Goal: Task Accomplishment & Management: Complete application form

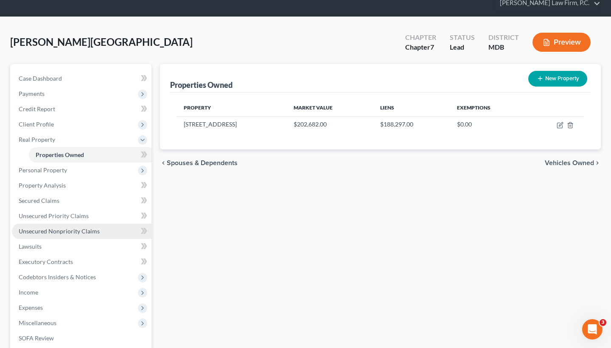
scroll to position [33, 0]
click at [44, 224] on link "Unsecured Nonpriority Claims" at bounding box center [82, 231] width 140 height 15
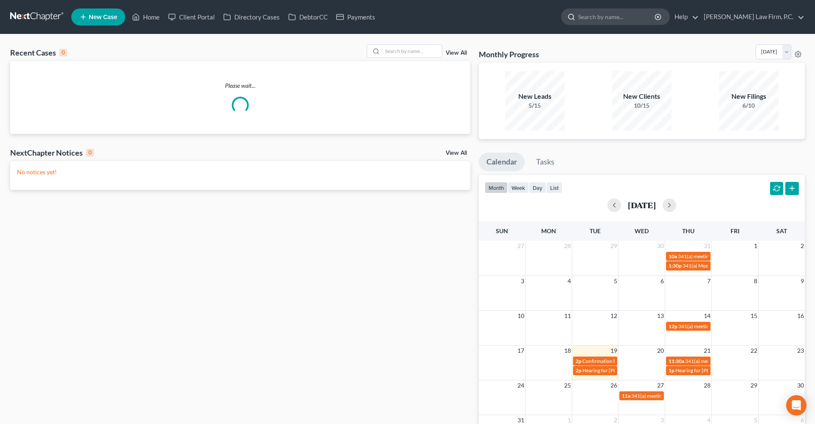
click at [639, 18] on input "search" at bounding box center [617, 17] width 78 height 16
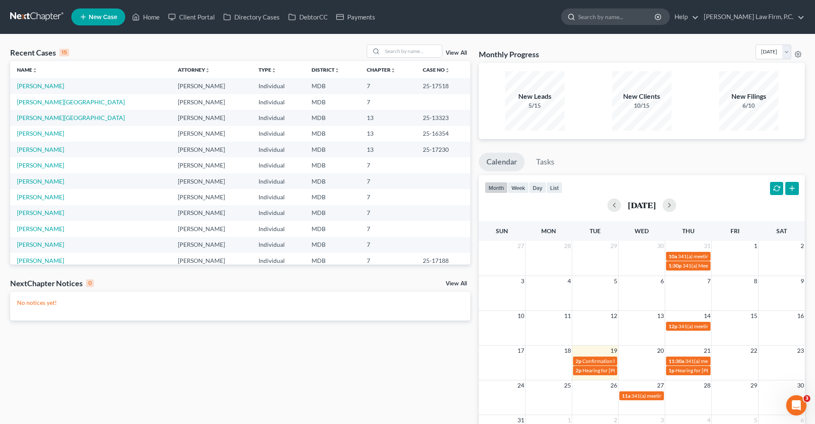
paste input "Wick, Katelyn"
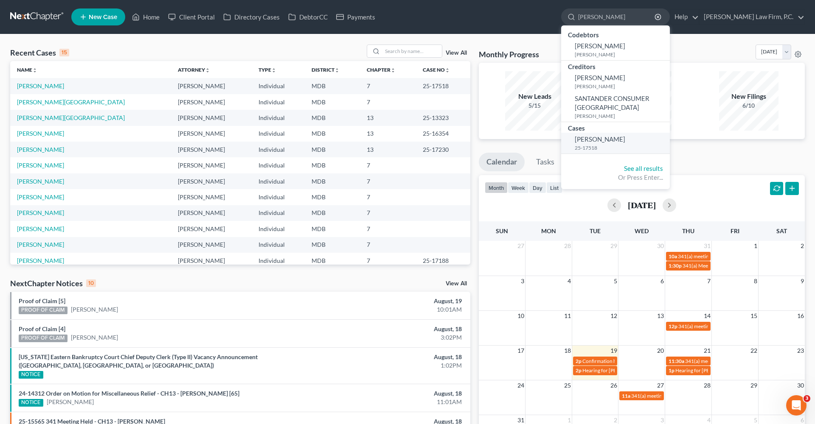
type input "Wick, Katelyn"
click at [621, 135] on span "[PERSON_NAME]" at bounding box center [600, 139] width 50 height 8
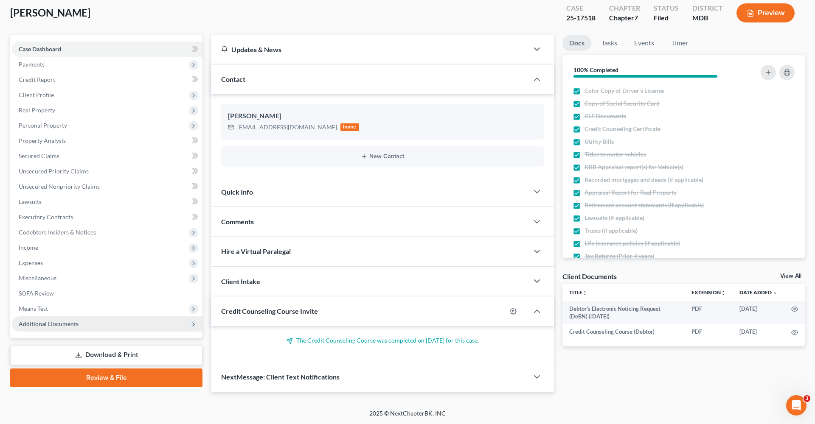
scroll to position [46, 0]
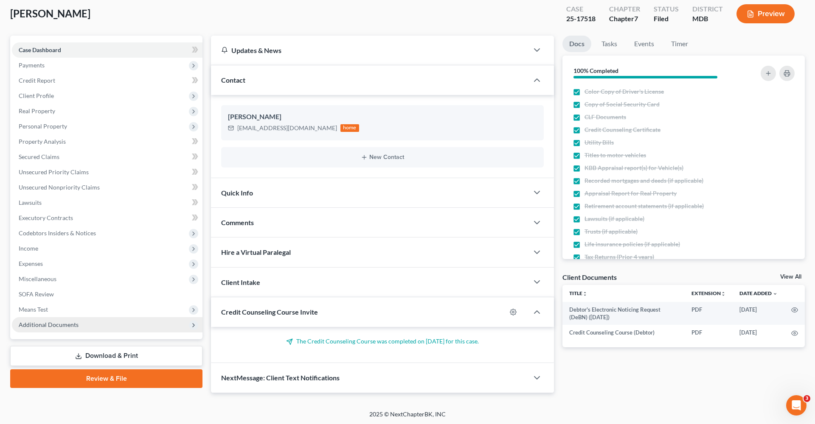
click at [67, 324] on span "Additional Documents" at bounding box center [49, 324] width 60 height 7
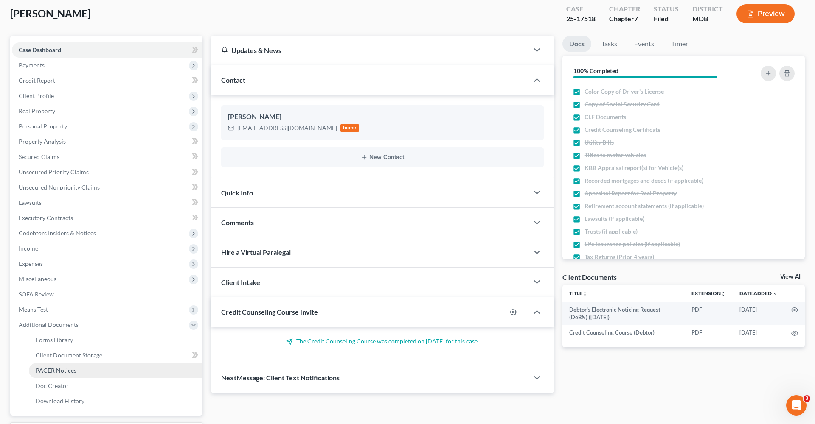
click at [71, 372] on span "PACER Notices" at bounding box center [56, 370] width 41 height 7
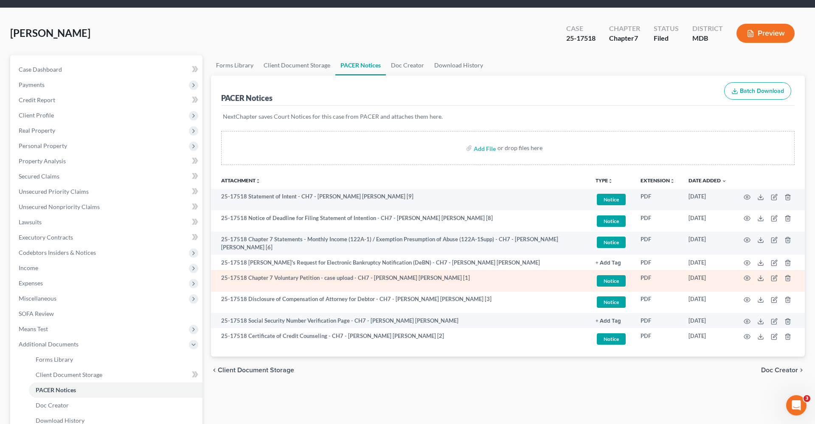
scroll to position [28, 0]
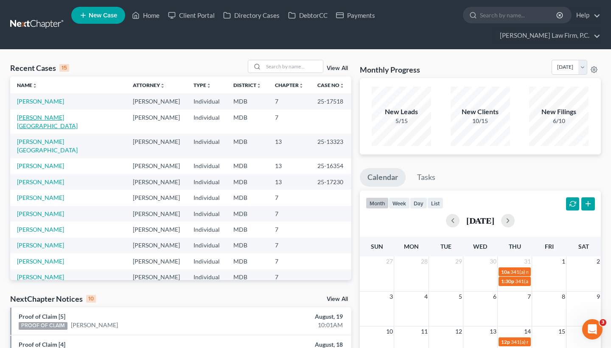
click at [44, 119] on link "[PERSON_NAME][GEOGRAPHIC_DATA]" at bounding box center [47, 122] width 61 height 16
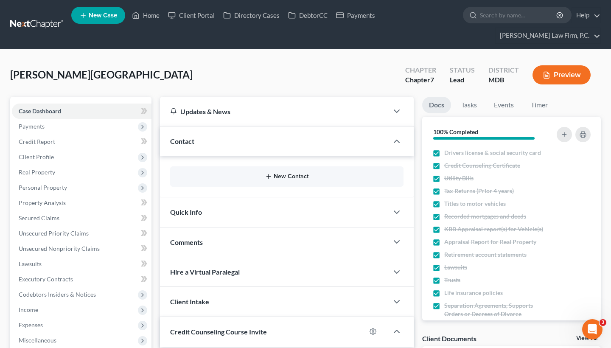
click at [283, 178] on button "New Contact" at bounding box center [287, 176] width 220 height 7
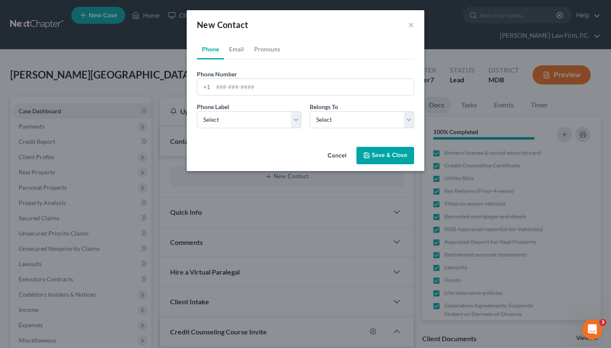
click at [236, 38] on div "New Contact ×" at bounding box center [306, 24] width 238 height 29
click at [236, 46] on link "Email" at bounding box center [236, 49] width 25 height 20
paste input "[EMAIL_ADDRESS][DOMAIN_NAME]"
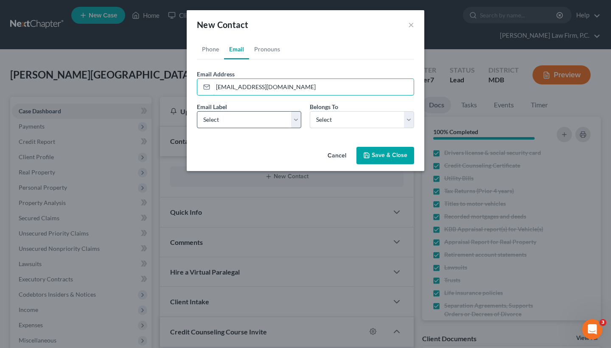
type input "[EMAIL_ADDRESS][DOMAIN_NAME]"
select select "0"
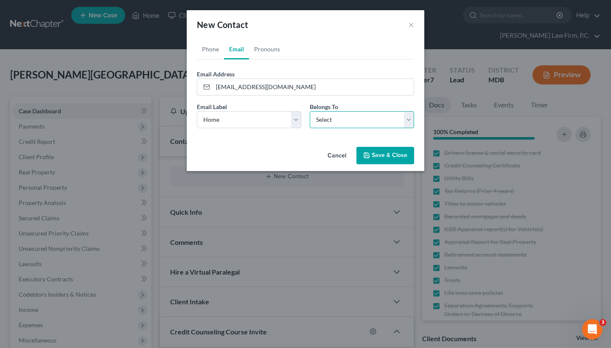
select select "0"
click at [384, 156] on button "Save & Close" at bounding box center [385, 156] width 58 height 18
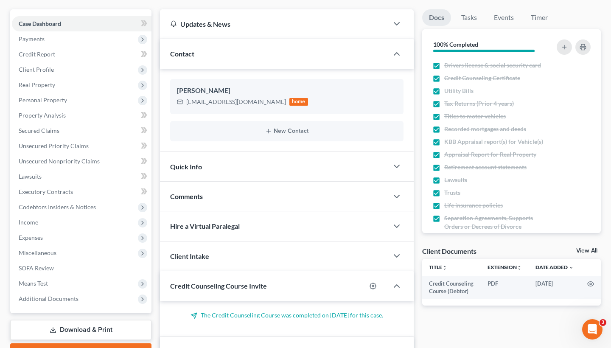
scroll to position [93, 0]
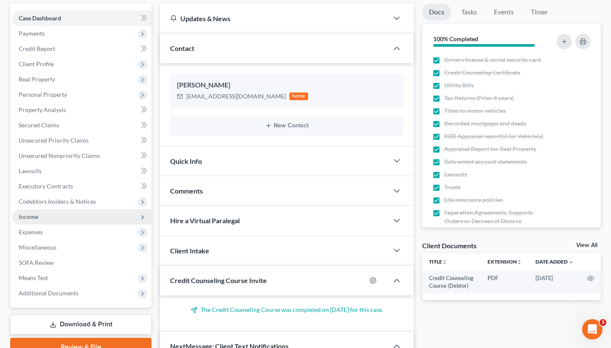
click at [45, 214] on span "Income" at bounding box center [82, 216] width 140 height 15
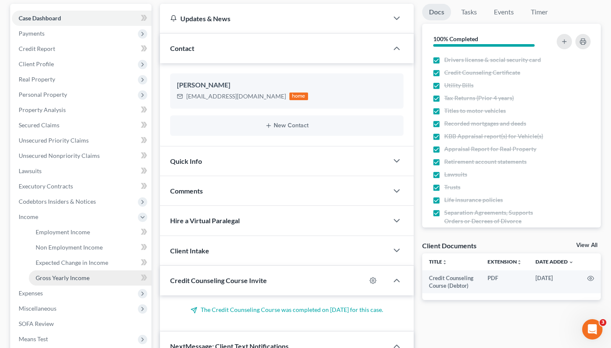
click at [71, 276] on span "Gross Yearly Income" at bounding box center [63, 277] width 54 height 7
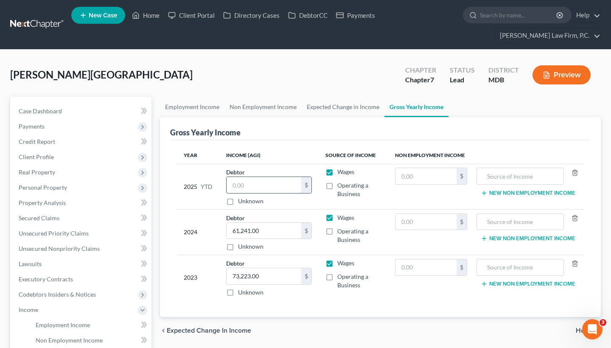
click at [259, 182] on input "text" at bounding box center [264, 185] width 75 height 16
paste input "50,011.95"
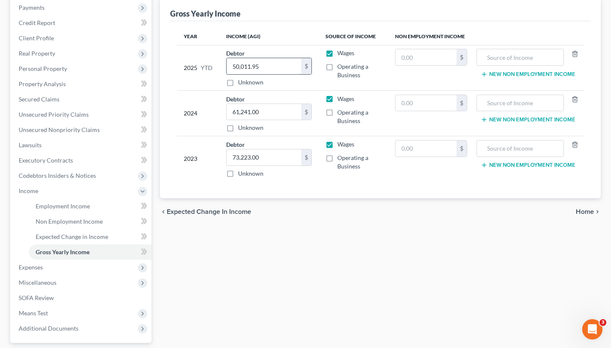
scroll to position [119, 0]
type input "50,011.95"
click at [589, 211] on span "Home" at bounding box center [585, 211] width 18 height 7
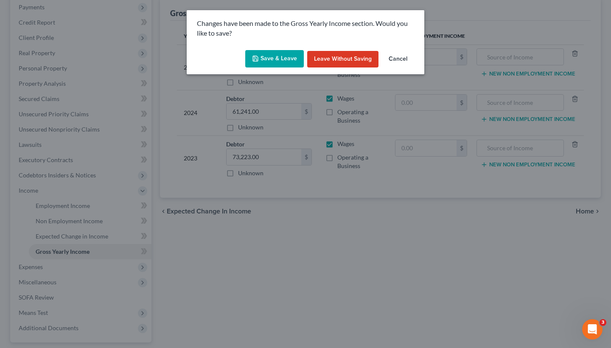
click at [263, 55] on button "Save & Leave" at bounding box center [274, 59] width 59 height 18
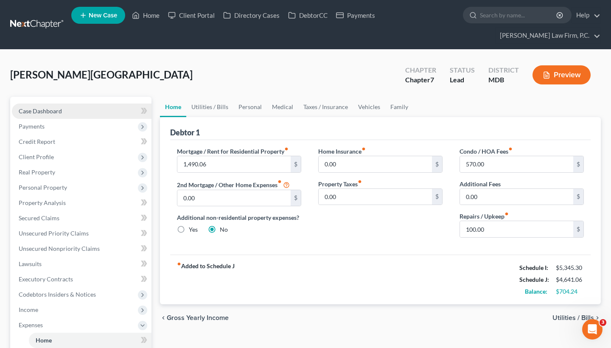
click at [45, 113] on span "Case Dashboard" at bounding box center [40, 110] width 43 height 7
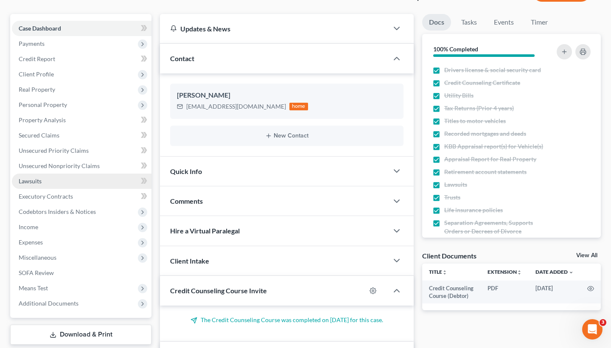
scroll to position [84, 0]
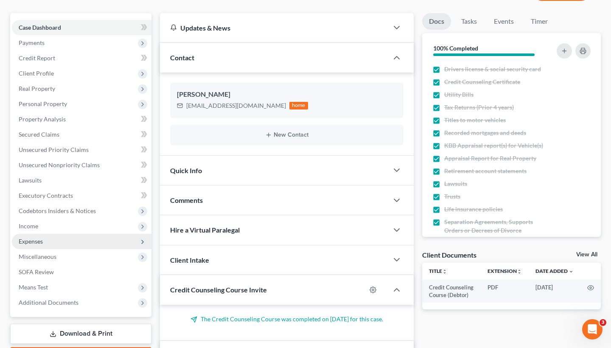
click at [59, 244] on span "Expenses" at bounding box center [82, 241] width 140 height 15
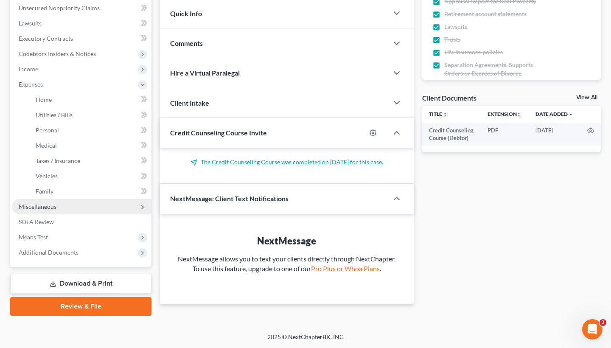
click at [69, 210] on span "Miscellaneous" at bounding box center [82, 206] width 140 height 15
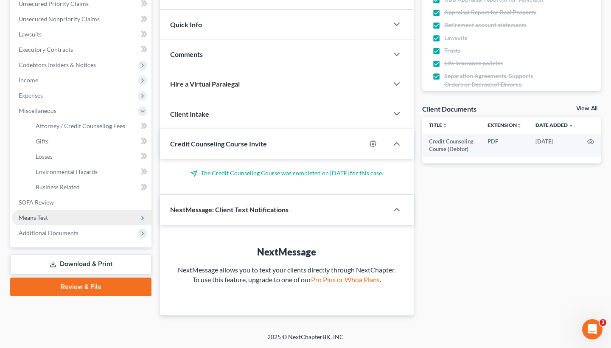
scroll to position [237, 0]
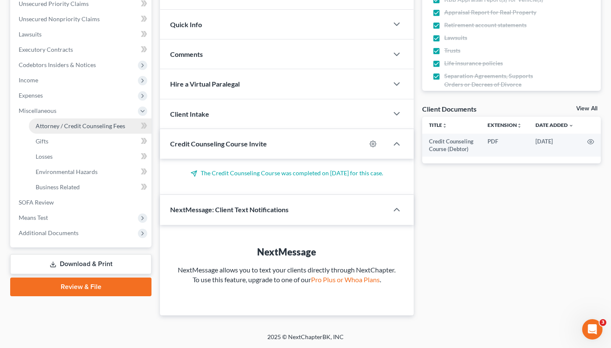
click at [92, 122] on span "Attorney / Credit Counseling Fees" at bounding box center [81, 125] width 90 height 7
select select "2"
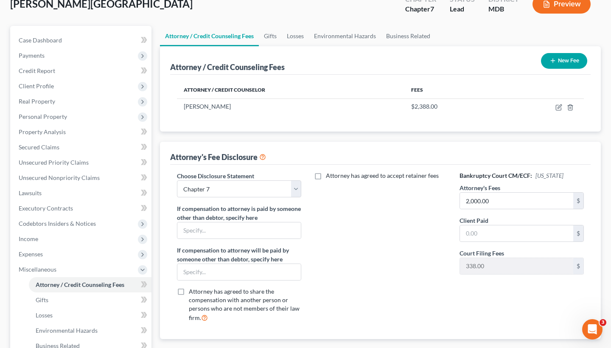
scroll to position [127, 0]
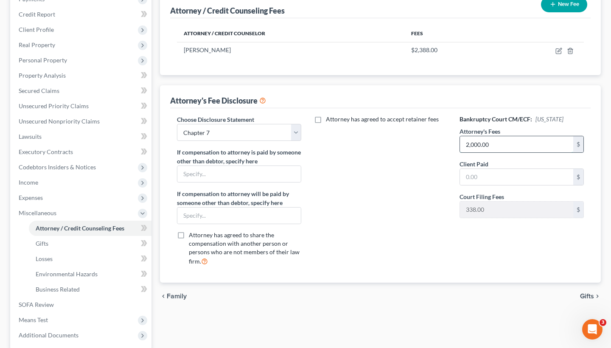
drag, startPoint x: 497, startPoint y: 139, endPoint x: 514, endPoint y: 143, distance: 17.0
click at [514, 143] on input "2,000.00" at bounding box center [516, 144] width 113 height 16
click at [500, 177] on input "text" at bounding box center [516, 177] width 113 height 16
paste input "2,000.00"
type input "2,000.00"
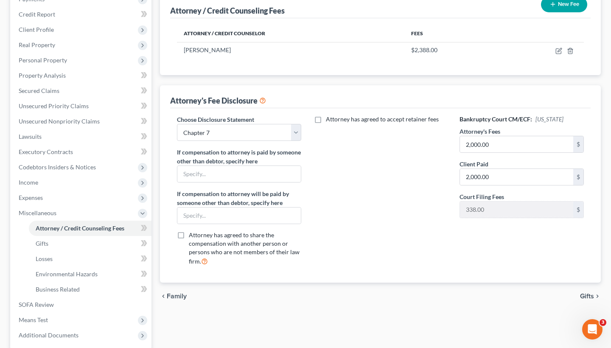
click at [591, 297] on span "Gifts" at bounding box center [587, 296] width 14 height 7
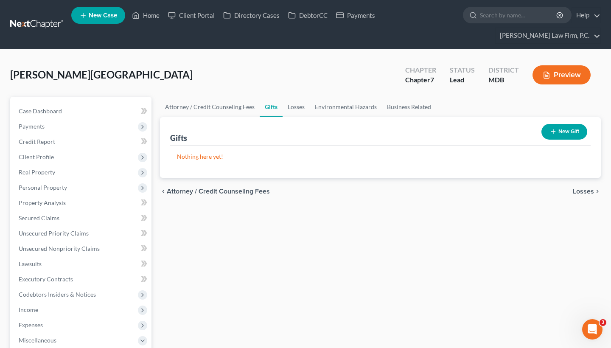
click at [580, 191] on span "Losses" at bounding box center [583, 191] width 21 height 7
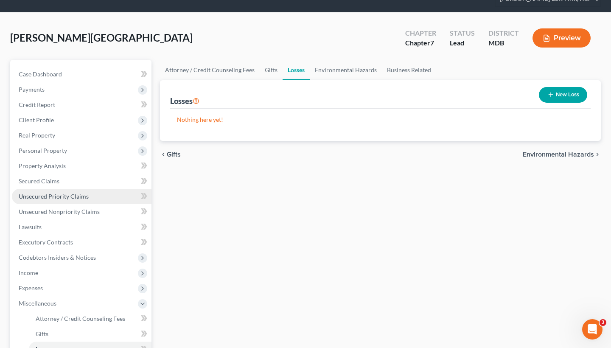
scroll to position [39, 0]
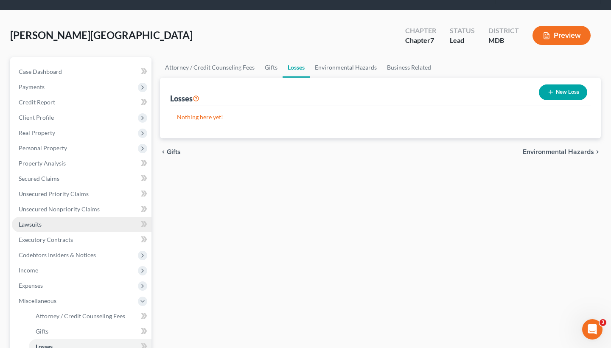
click at [37, 221] on span "Lawsuits" at bounding box center [30, 224] width 23 height 7
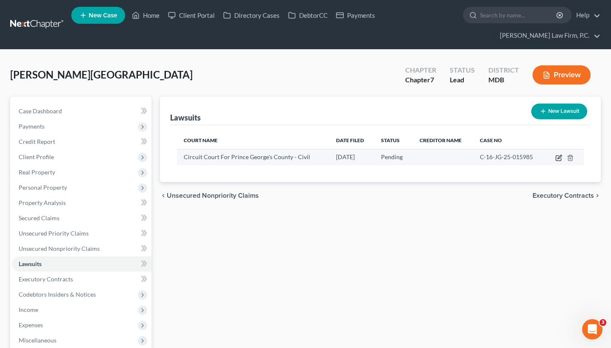
click at [556, 158] on icon "button" at bounding box center [558, 158] width 5 height 5
select select "21"
select select "0"
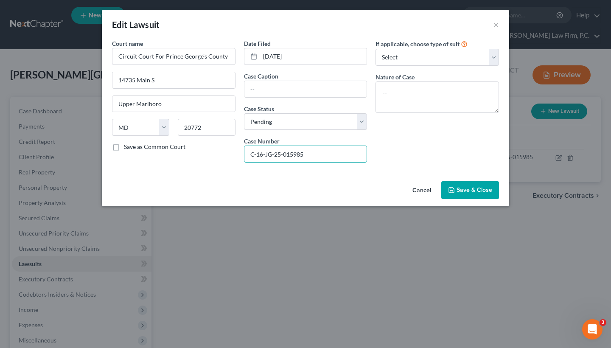
drag, startPoint x: 310, startPoint y: 151, endPoint x: 241, endPoint y: 148, distance: 68.8
click at [241, 148] on div "Date Filed [DATE] Case Caption Case Status * Select Pending On Appeal Concluded…" at bounding box center [306, 104] width 132 height 130
click at [286, 95] on input "text" at bounding box center [305, 89] width 123 height 16
paste input "Comptroller of [US_STATE] - [GEOGRAPHIC_DATA] vs. [PERSON_NAME]"
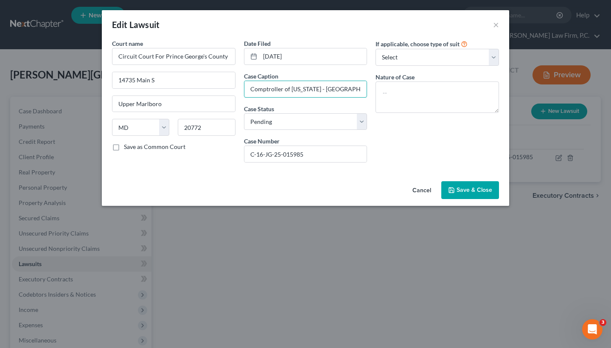
type input "Comptroller of [US_STATE] - [GEOGRAPHIC_DATA] vs. [PERSON_NAME]"
click at [466, 187] on span "Save & Close" at bounding box center [475, 189] width 36 height 7
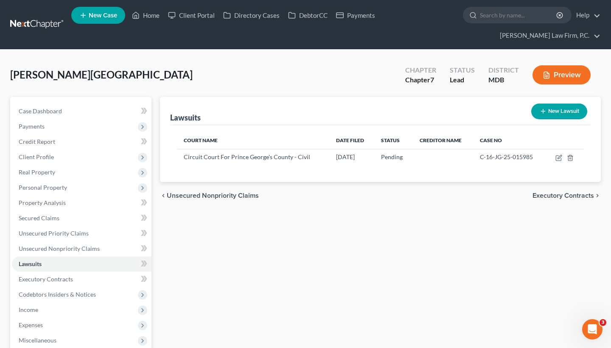
click at [561, 1] on nav "Home New Case Client Portal Directory Cases DebtorCC Payments [PERSON_NAME] Law…" at bounding box center [305, 24] width 611 height 49
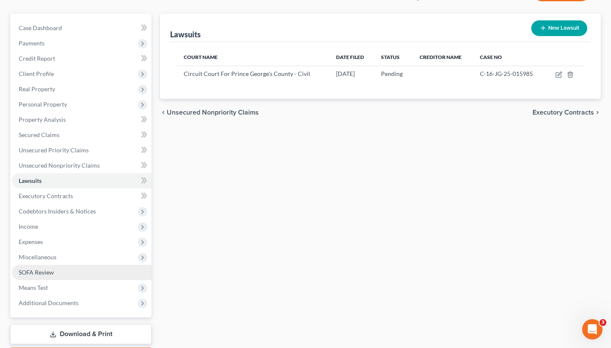
scroll to position [86, 0]
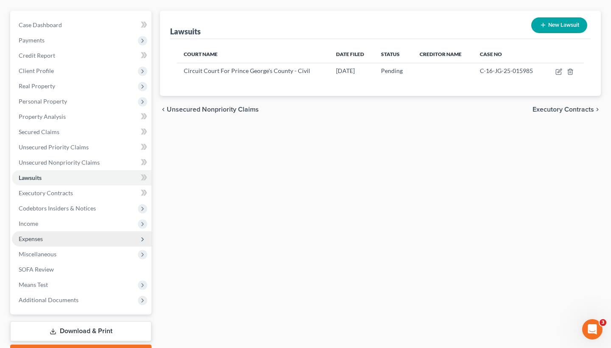
click at [84, 237] on span "Expenses" at bounding box center [82, 238] width 140 height 15
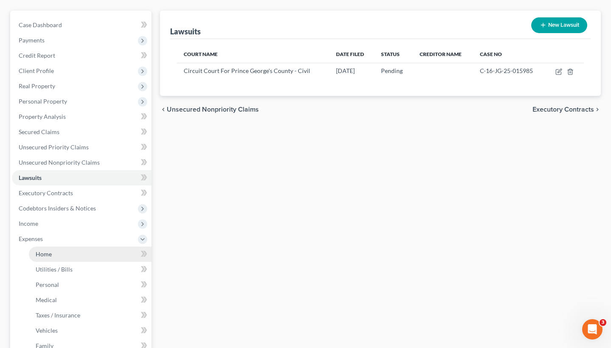
click at [76, 254] on link "Home" at bounding box center [90, 254] width 123 height 15
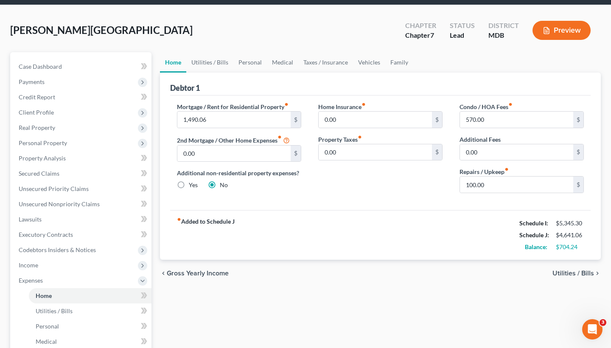
scroll to position [46, 0]
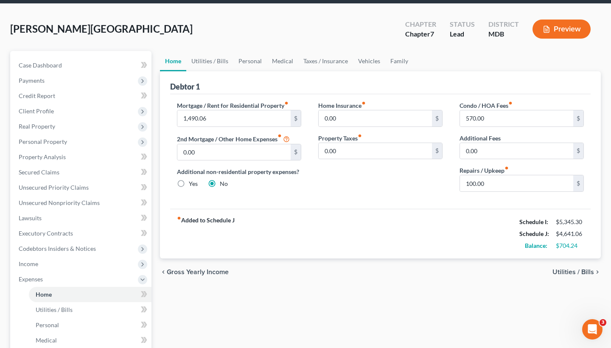
click at [579, 272] on span "Utilities / Bills" at bounding box center [573, 272] width 42 height 7
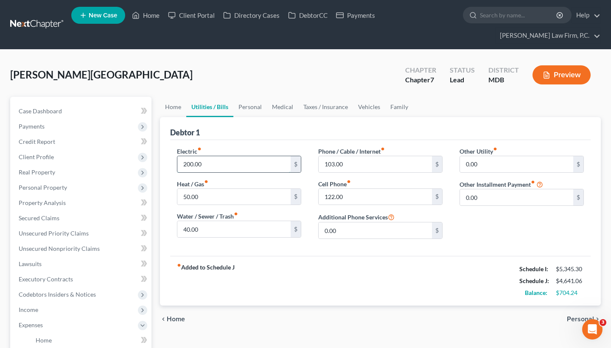
click at [207, 163] on input "200.00" at bounding box center [233, 164] width 113 height 16
drag, startPoint x: 210, startPoint y: 164, endPoint x: 181, endPoint y: 165, distance: 29.3
click at [181, 165] on input "200.00" at bounding box center [233, 164] width 113 height 16
type input "749.00"
type input "528.00"
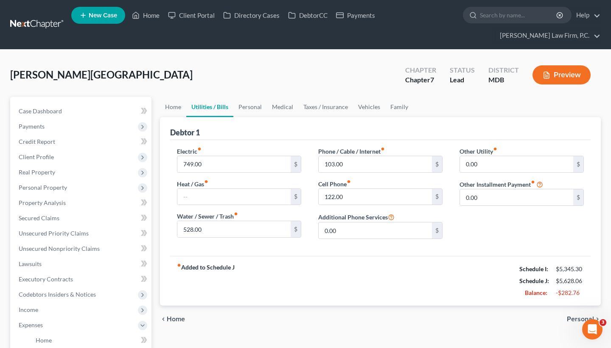
click at [555, 311] on div "chevron_left Home Personal chevron_right" at bounding box center [380, 319] width 441 height 27
click at [577, 317] on span "Personal" at bounding box center [580, 319] width 27 height 7
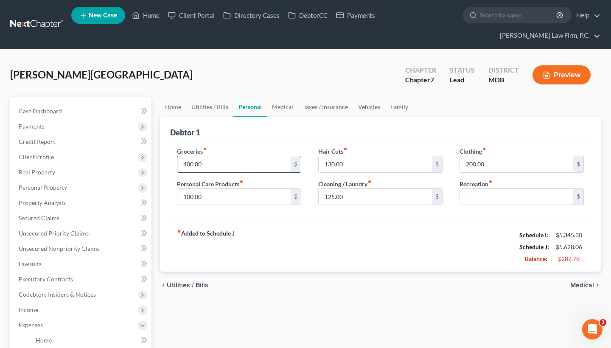
click at [185, 165] on input "400.00" at bounding box center [233, 164] width 113 height 16
type input "800.00"
click at [291, 247] on div "fiber_manual_record Added to Schedule J Schedule I: $5,345.30 Schedule J: $6,02…" at bounding box center [380, 247] width 420 height 50
click at [498, 197] on input "text" at bounding box center [516, 197] width 113 height 16
type input "50"
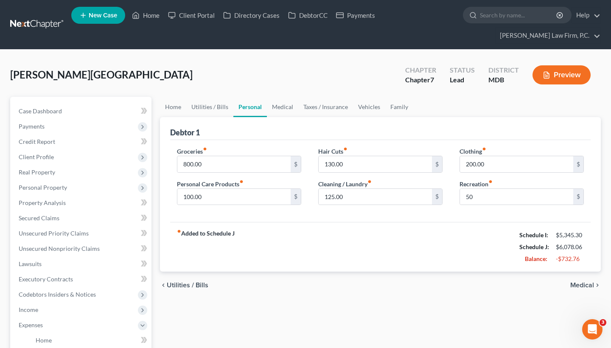
click at [467, 263] on div "fiber_manual_record Added to Schedule J Schedule I: $5,345.30 Schedule J: $6,07…" at bounding box center [380, 247] width 420 height 50
click at [583, 284] on span "Medical" at bounding box center [582, 285] width 24 height 7
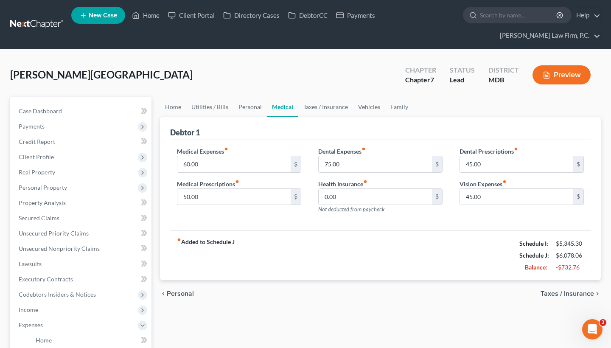
click at [584, 296] on span "Taxes / Insurance" at bounding box center [567, 293] width 53 height 7
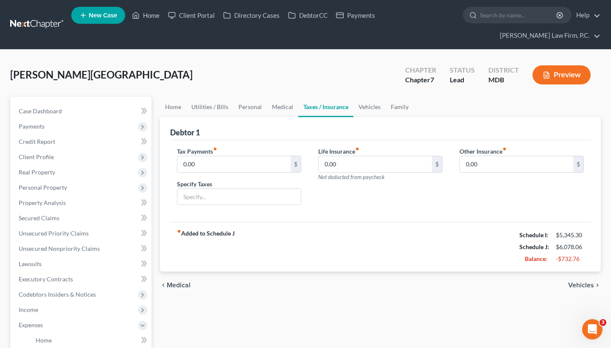
click at [572, 284] on span "Vehicles" at bounding box center [581, 285] width 26 height 7
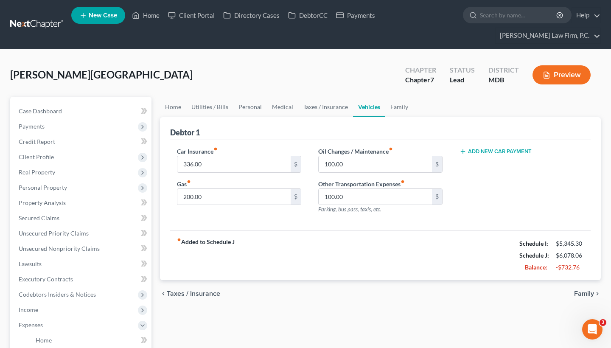
click at [587, 291] on span "Family" at bounding box center [584, 293] width 20 height 7
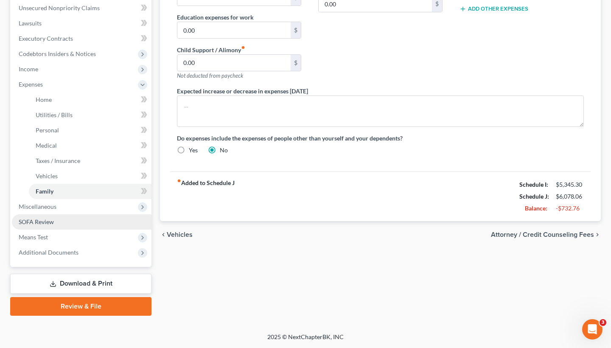
scroll to position [241, 0]
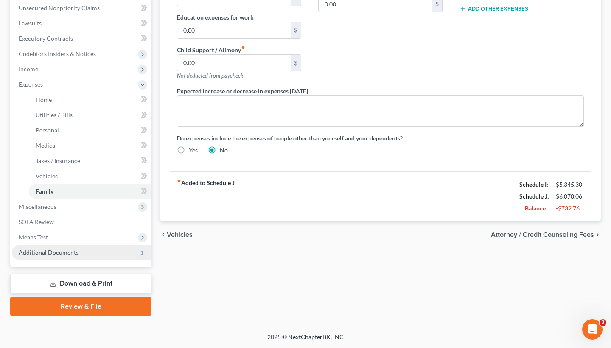
click at [64, 254] on span "Additional Documents" at bounding box center [49, 252] width 60 height 7
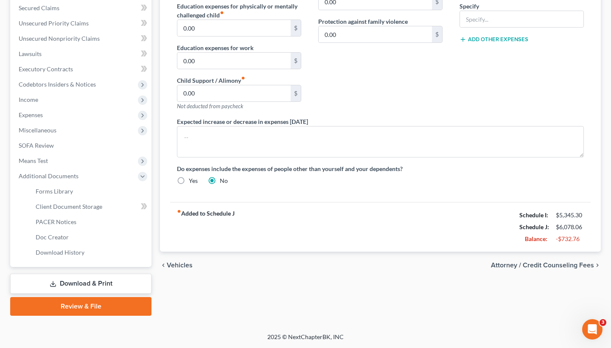
scroll to position [210, 0]
click at [75, 227] on link "PACER Notices" at bounding box center [90, 221] width 123 height 15
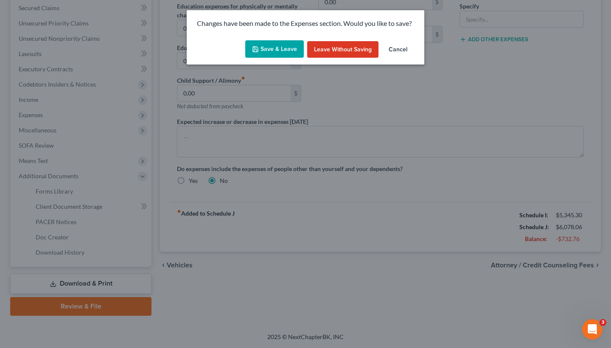
click at [274, 53] on button "Save & Leave" at bounding box center [274, 49] width 59 height 18
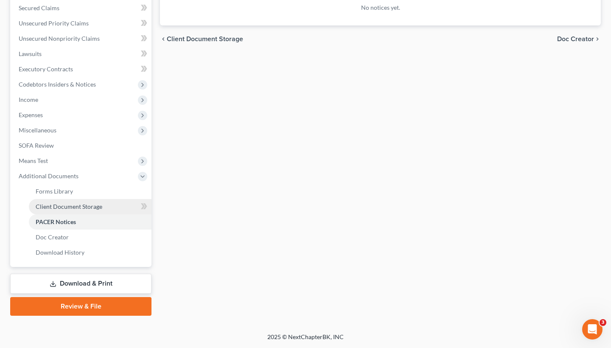
scroll to position [210, 0]
click at [67, 194] on span "Forms Library" at bounding box center [54, 191] width 37 height 7
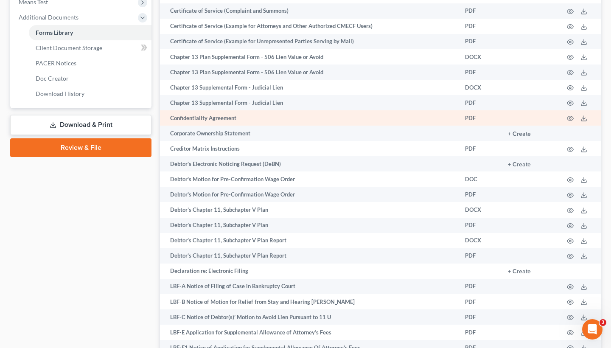
scroll to position [378, 0]
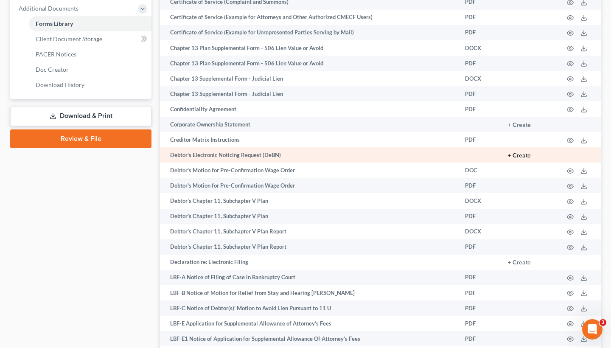
click at [522, 157] on button "+ Create" at bounding box center [519, 156] width 23 height 6
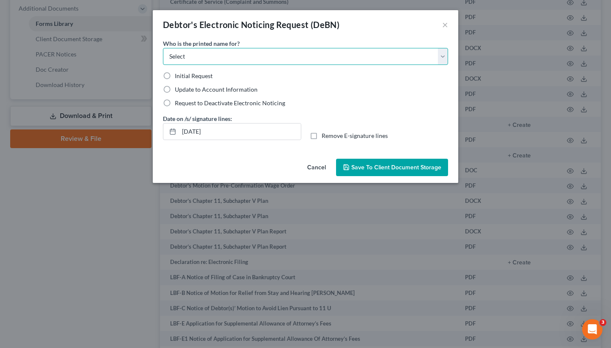
select select "0"
click at [203, 74] on span "Initial Request" at bounding box center [194, 75] width 38 height 7
click at [184, 74] on input "Initial Request" at bounding box center [181, 75] width 6 height 6
radio input "true"
click at [373, 166] on span "Save to Client Document Storage" at bounding box center [396, 167] width 90 height 7
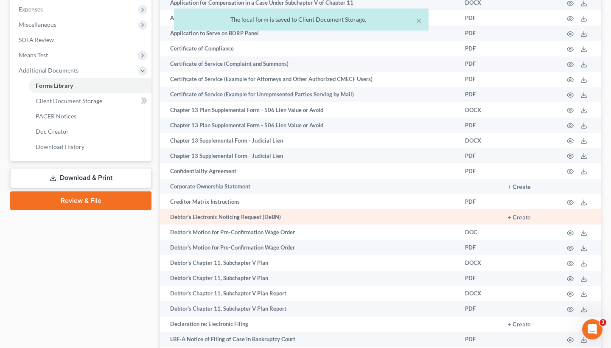
scroll to position [314, 0]
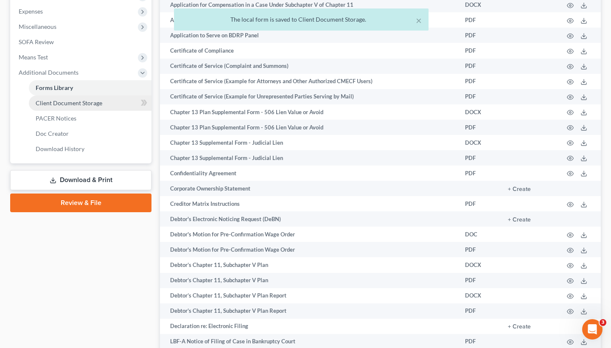
click at [84, 104] on span "Client Document Storage" at bounding box center [69, 102] width 67 height 7
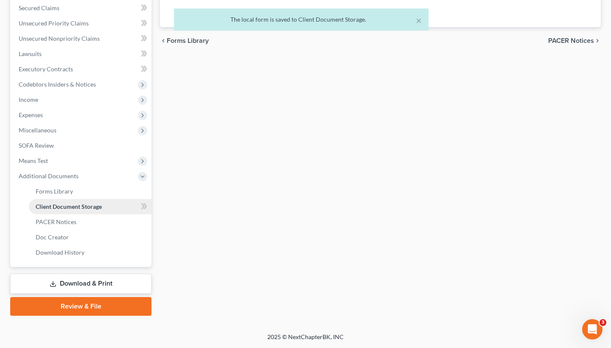
scroll to position [13, 0]
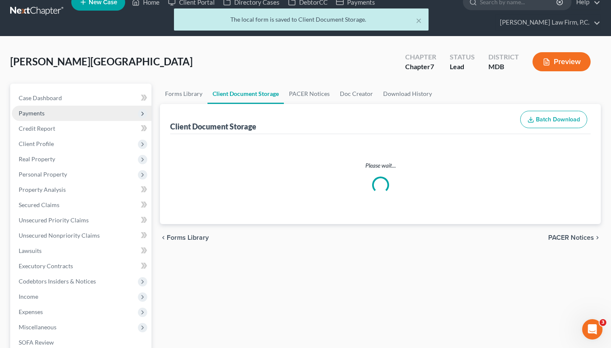
select select "14"
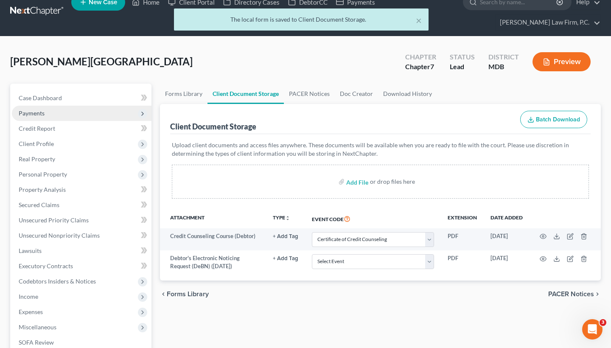
scroll to position [0, 0]
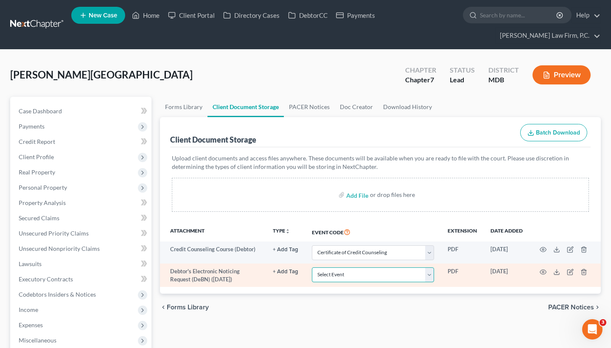
select select "32"
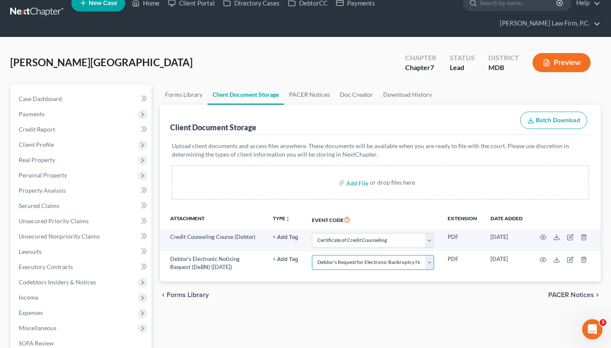
scroll to position [14, 0]
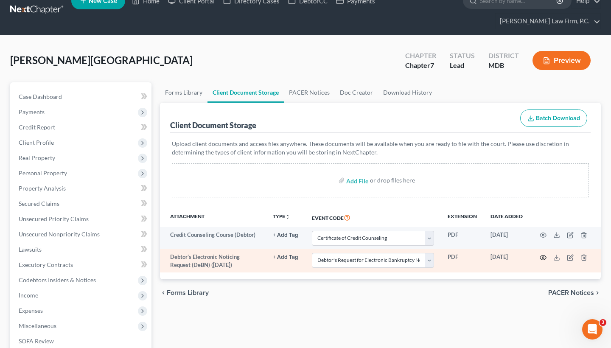
click at [544, 256] on icon "button" at bounding box center [543, 257] width 7 height 7
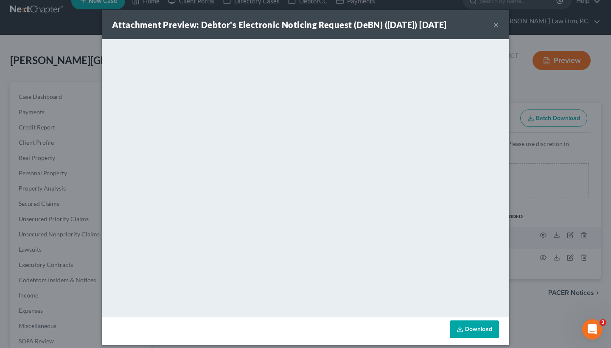
scroll to position [0, 0]
click at [493, 26] on button "×" at bounding box center [496, 25] width 6 height 10
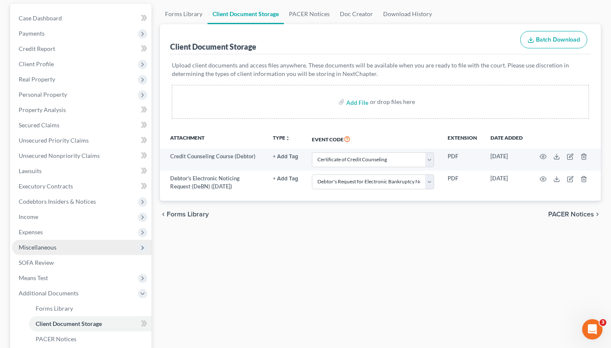
scroll to position [94, 0]
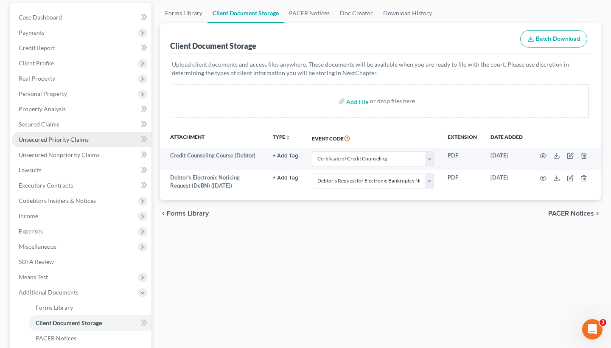
click at [84, 140] on span "Unsecured Priority Claims" at bounding box center [54, 139] width 70 height 7
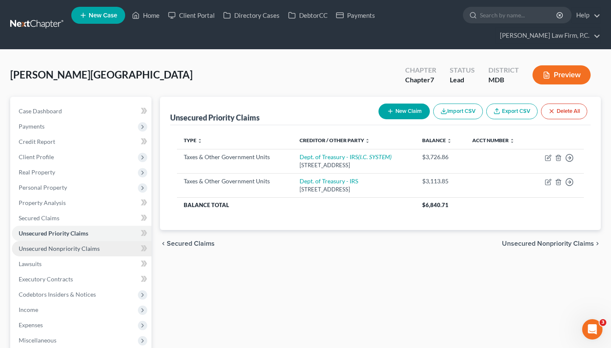
click at [81, 250] on span "Unsecured Nonpriority Claims" at bounding box center [59, 248] width 81 height 7
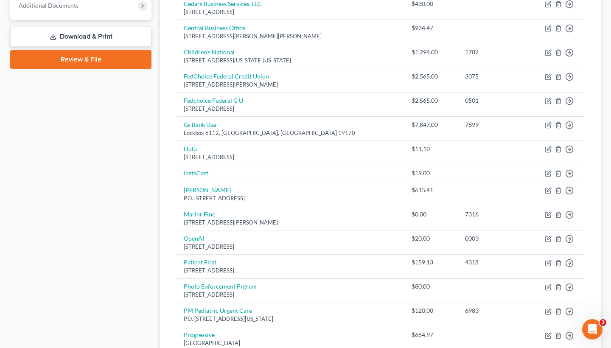
scroll to position [381, 0]
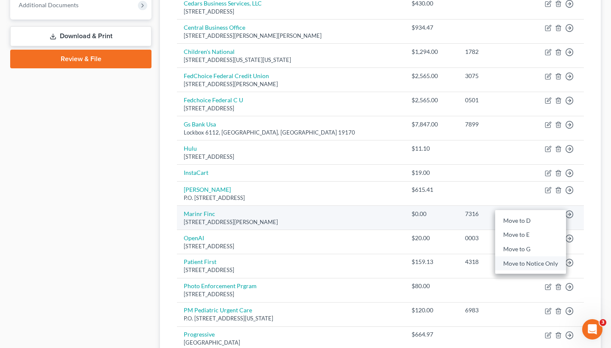
click at [547, 259] on link "Move to Notice Only" at bounding box center [530, 263] width 71 height 14
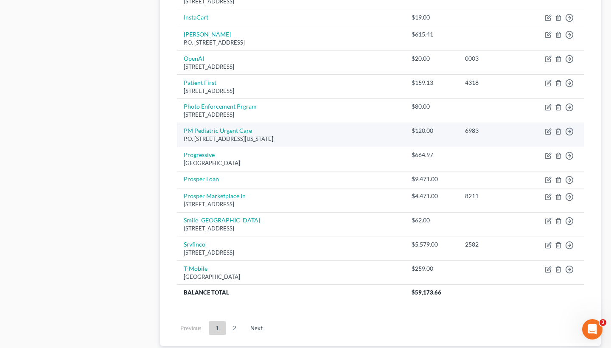
scroll to position [540, 0]
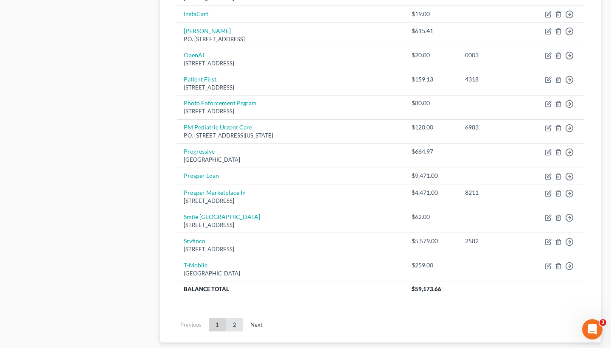
click at [236, 318] on link "2" at bounding box center [234, 325] width 17 height 14
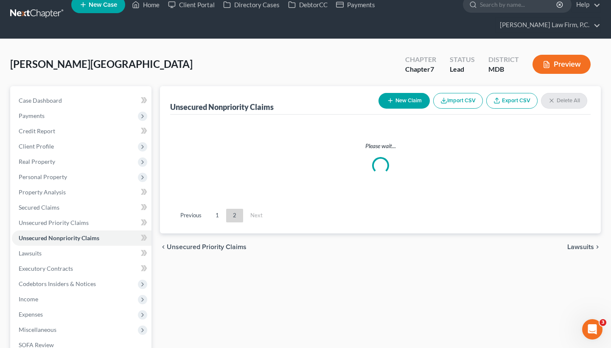
scroll to position [0, 0]
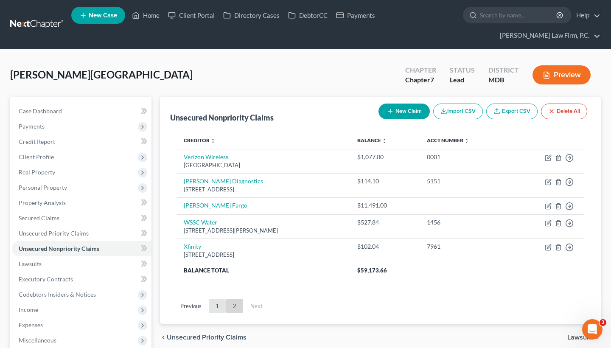
click at [216, 306] on link "1" at bounding box center [217, 306] width 17 height 14
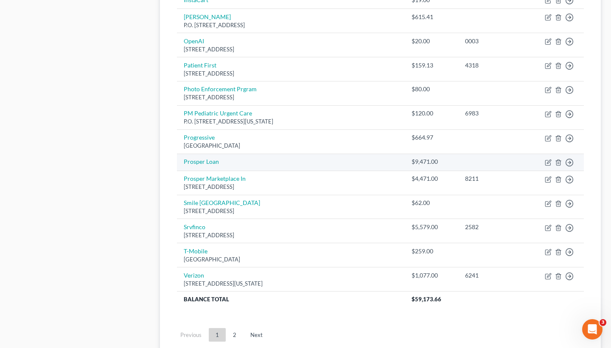
scroll to position [555, 0]
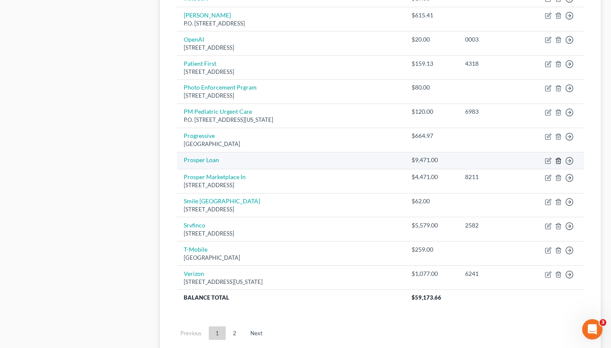
click at [558, 157] on icon "button" at bounding box center [558, 160] width 7 height 7
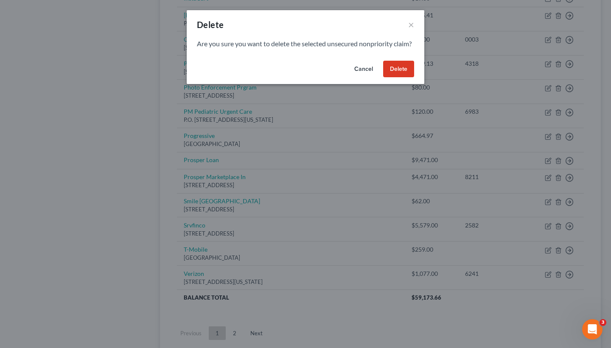
click at [399, 78] on button "Delete" at bounding box center [398, 69] width 31 height 17
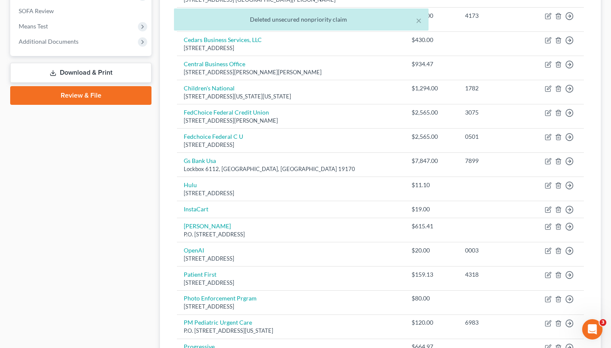
scroll to position [336, 0]
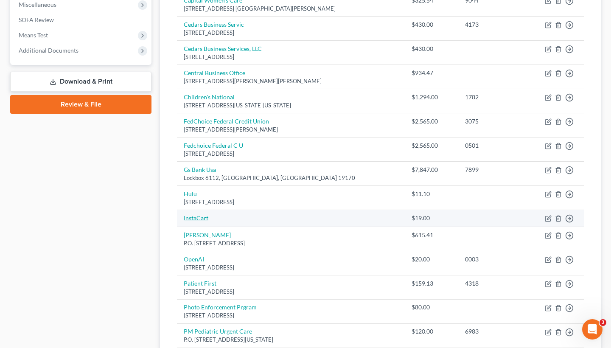
click at [201, 214] on link "InstaCart" at bounding box center [196, 217] width 25 height 7
select select "0"
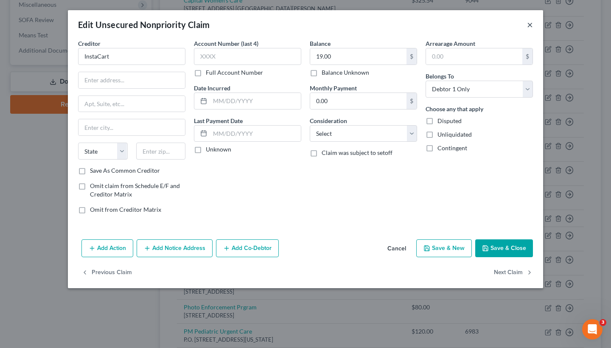
click at [532, 23] on button "×" at bounding box center [530, 25] width 6 height 10
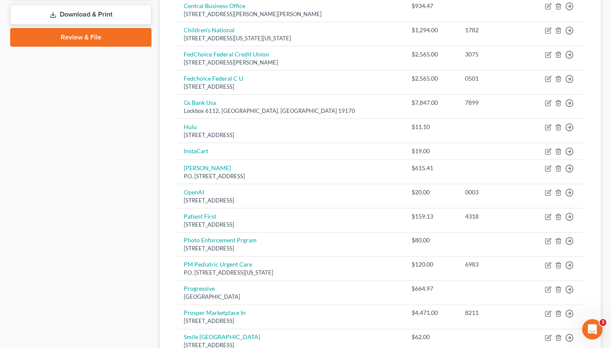
scroll to position [422, 0]
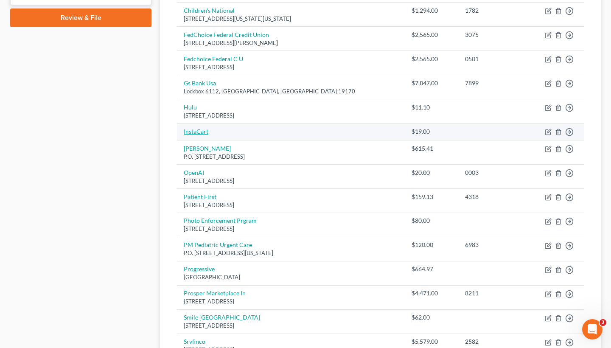
click at [199, 128] on link "InstaCart" at bounding box center [196, 131] width 25 height 7
select select "0"
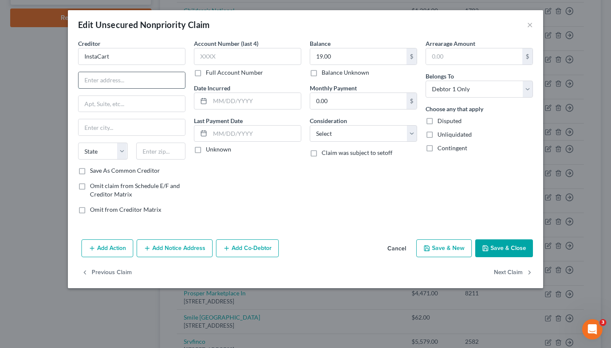
paste input "[STREET_ADDRESS][PERSON_NAME]"
drag, startPoint x: 154, startPoint y: 81, endPoint x: 128, endPoint y: 81, distance: 25.9
click at [128, 81] on input "[STREET_ADDRESS][PERSON_NAME]" at bounding box center [131, 80] width 107 height 16
type input "[STREET_ADDRESS][PERSON_NAME]"
paste input "Suite 600"
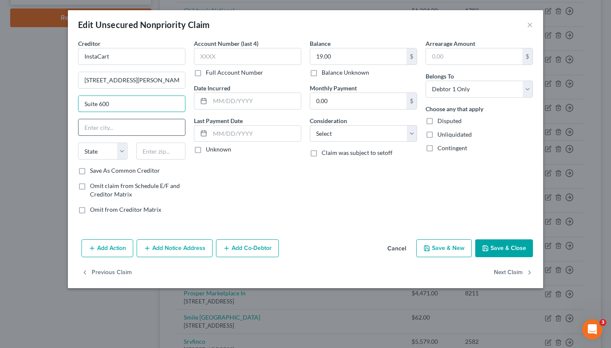
type input "Suite 600"
paste input "[GEOGRAPHIC_DATA]"
type input "[GEOGRAPHIC_DATA]"
select select "4"
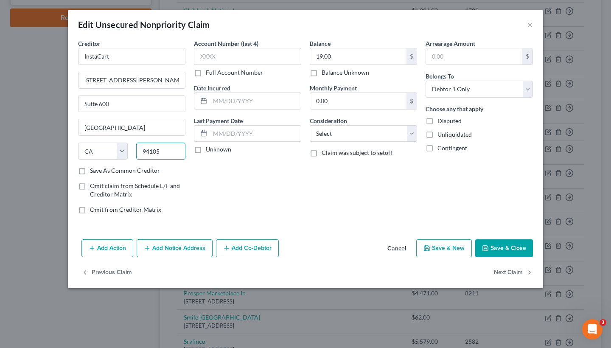
type input "94105"
click at [510, 247] on button "Save & Close" at bounding box center [504, 248] width 58 height 18
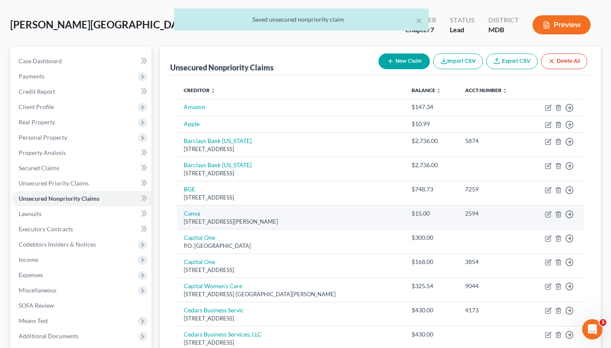
scroll to position [38, 0]
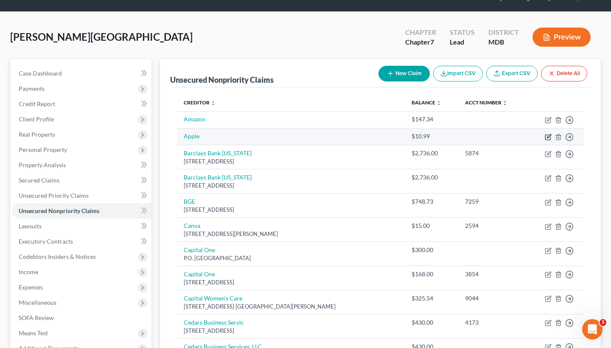
click at [547, 135] on icon "button" at bounding box center [547, 137] width 5 height 5
select select "0"
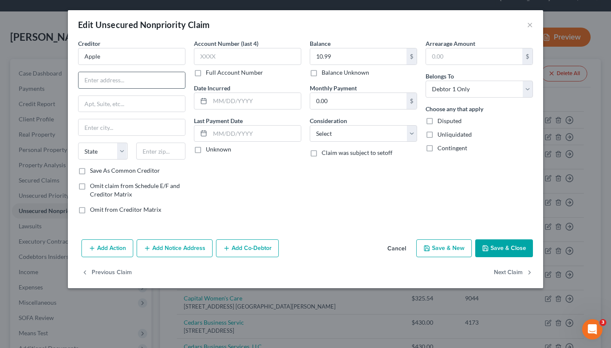
paste input "Lockbox 6112 - [GEOGRAPHIC_DATA]"
drag, startPoint x: 126, startPoint y: 79, endPoint x: 160, endPoint y: 82, distance: 34.0
click at [160, 82] on input "Lockbox 6112 - [GEOGRAPHIC_DATA]" at bounding box center [131, 80] width 107 height 16
type input "Lockbox 6112"
paste input "[GEOGRAPHIC_DATA]"
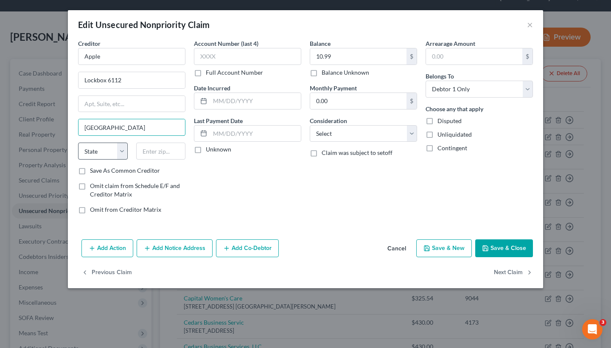
type input "[GEOGRAPHIC_DATA]"
select select "39"
type input "19170"
click at [514, 253] on button "Save & Close" at bounding box center [504, 248] width 58 height 18
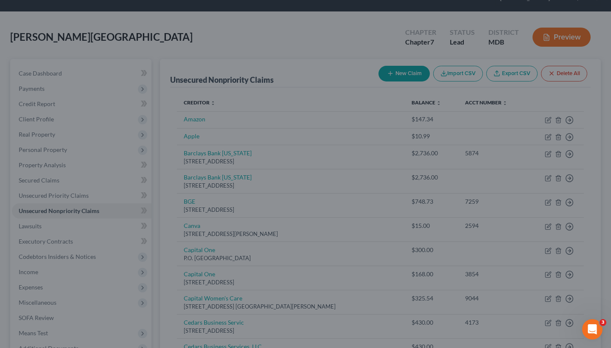
type input "0"
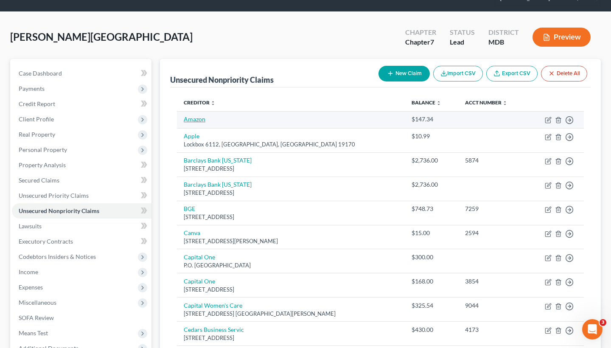
click at [196, 118] on link "Amazon" at bounding box center [195, 118] width 22 height 7
select select "0"
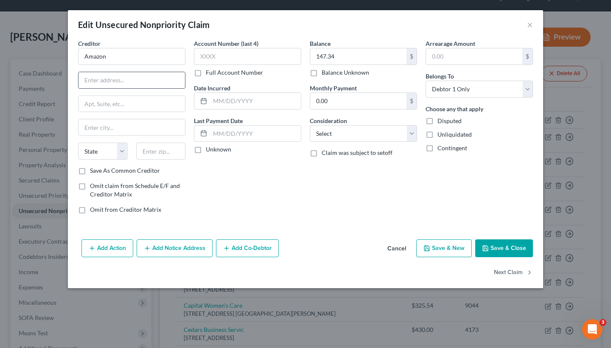
paste input "PO Box 71757 - [GEOGRAPHIC_DATA]"
drag, startPoint x: 127, startPoint y: 78, endPoint x: 163, endPoint y: 78, distance: 35.2
click at [163, 78] on input "PO Box 71757 - [GEOGRAPHIC_DATA]" at bounding box center [131, 80] width 107 height 16
type input "PO Box 71757"
paste input "[GEOGRAPHIC_DATA]"
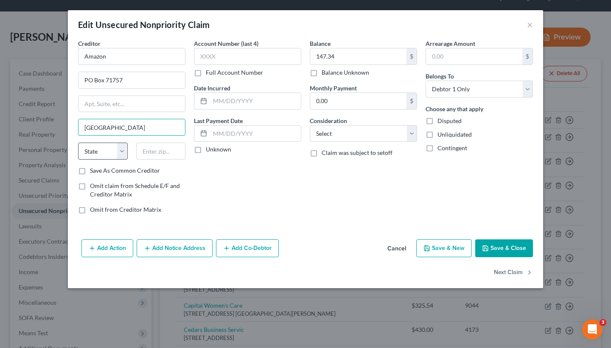
type input "[GEOGRAPHIC_DATA]"
select select "39"
type input "19176"
click at [498, 248] on button "Save & Close" at bounding box center [504, 248] width 58 height 18
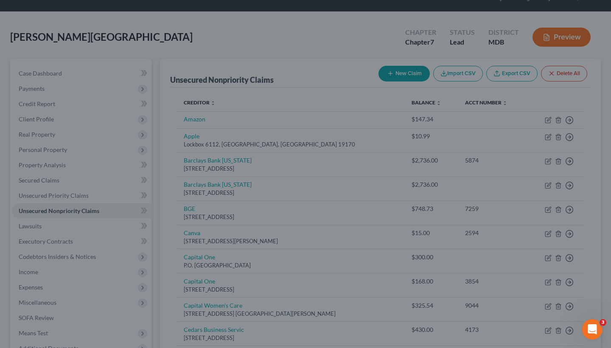
type input "0"
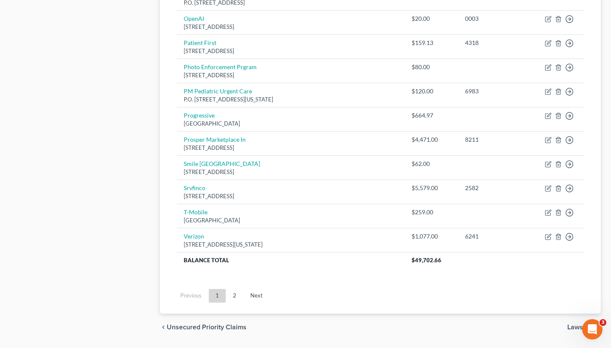
scroll to position [606, 0]
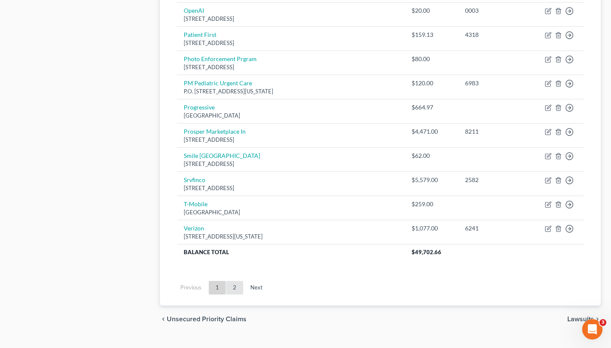
click at [233, 282] on link "2" at bounding box center [234, 288] width 17 height 14
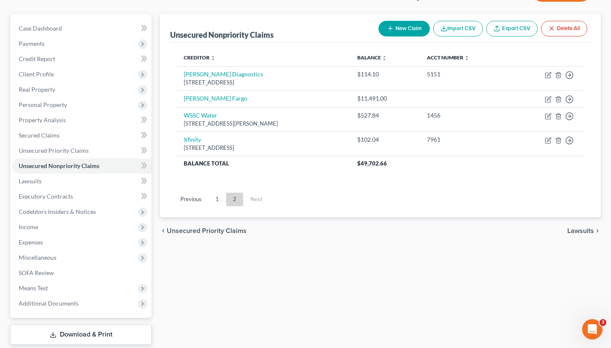
scroll to position [81, 0]
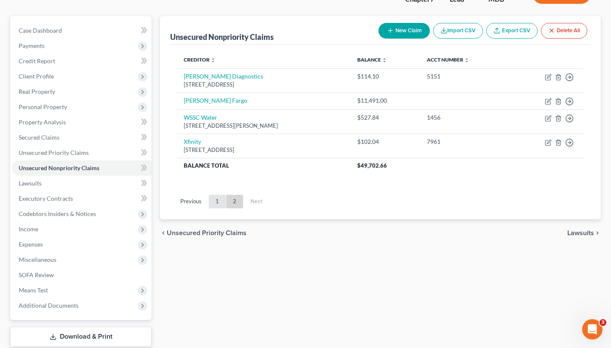
click at [216, 203] on link "1" at bounding box center [217, 202] width 17 height 14
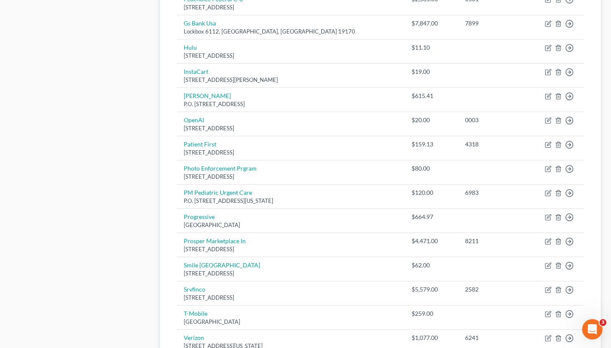
scroll to position [497, 0]
